Goal: Use online tool/utility: Utilize a website feature to perform a specific function

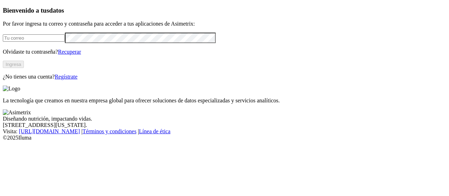
type input "[EMAIL_ADDRESS][PERSON_NAME][DOMAIN_NAME]"
click at [24, 68] on button "Ingresa" at bounding box center [13, 64] width 21 height 7
